Goal: Navigation & Orientation: Find specific page/section

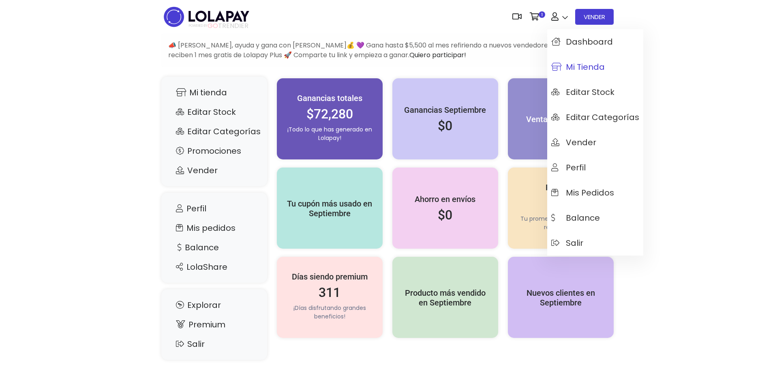
click at [582, 70] on span "Mi tienda" at bounding box center [578, 66] width 54 height 9
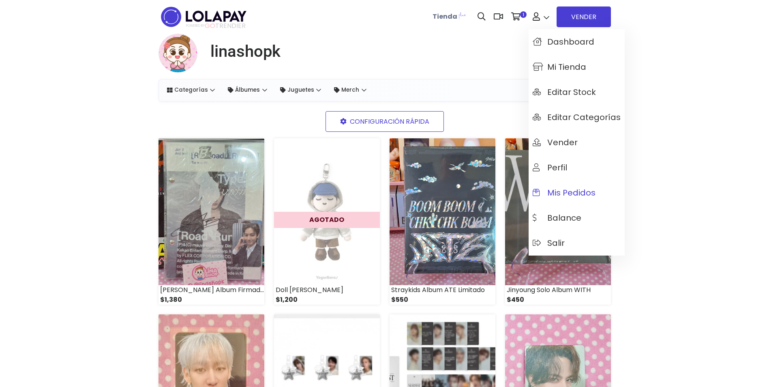
click at [569, 189] on span "Mis pedidos" at bounding box center [564, 192] width 63 height 9
